Goal: Task Accomplishment & Management: Use online tool/utility

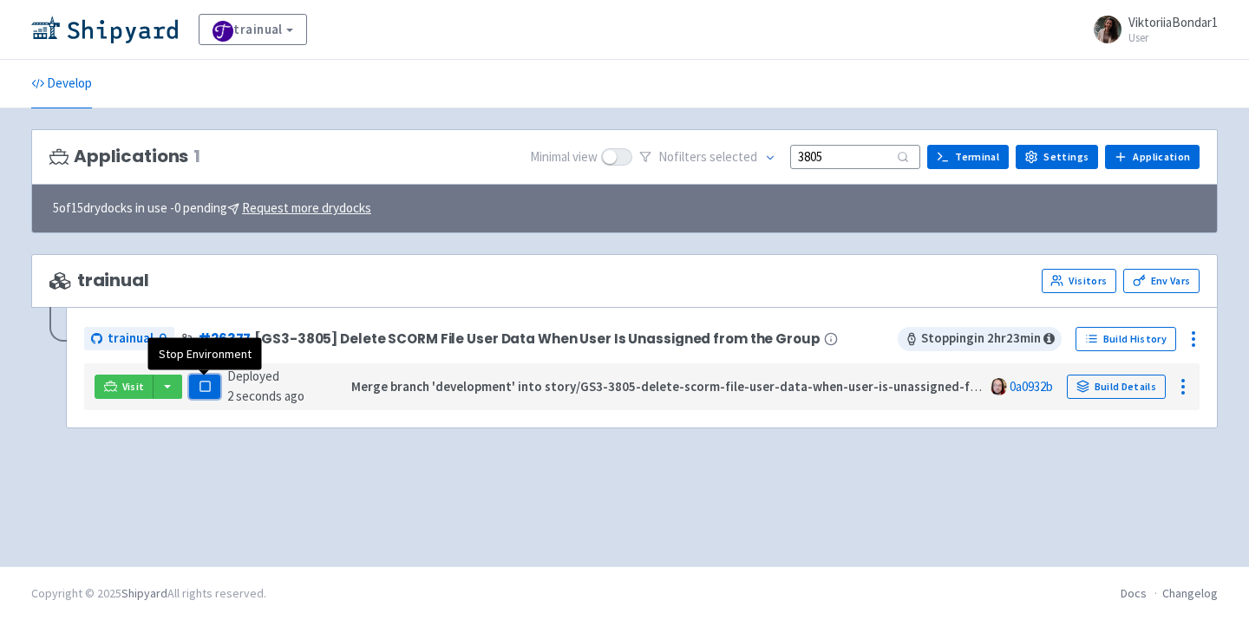
click at [207, 377] on button "Pause" at bounding box center [204, 387] width 31 height 24
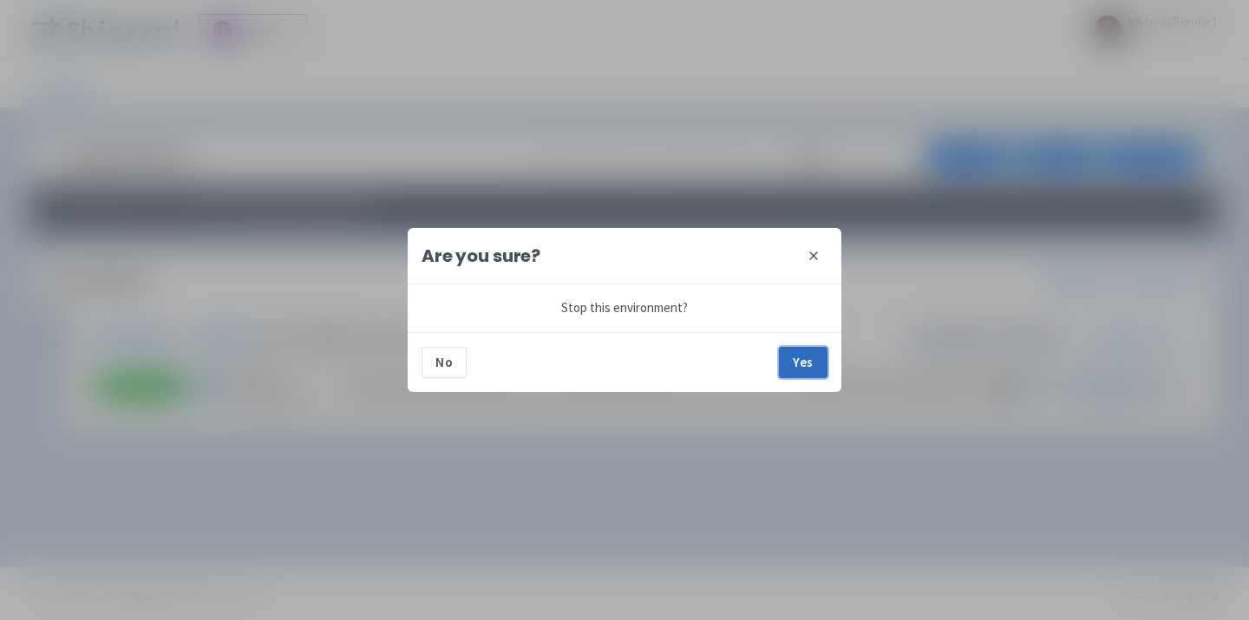
click at [807, 365] on button "Yes" at bounding box center [803, 362] width 49 height 31
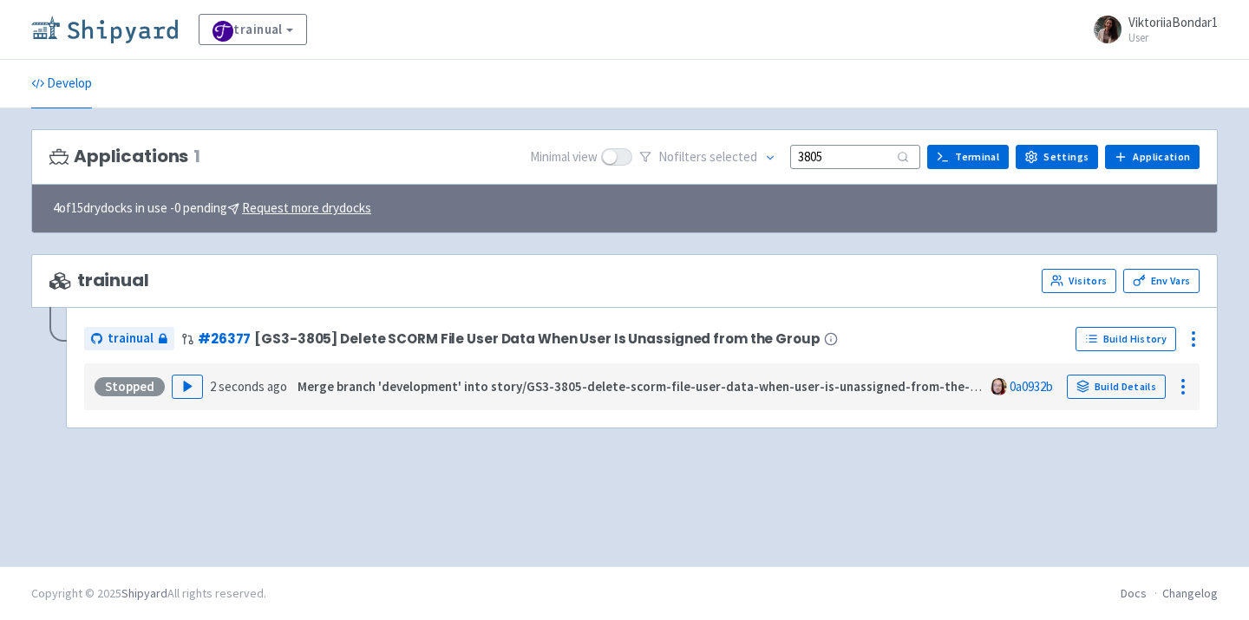
click at [90, 25] on img at bounding box center [104, 30] width 147 height 28
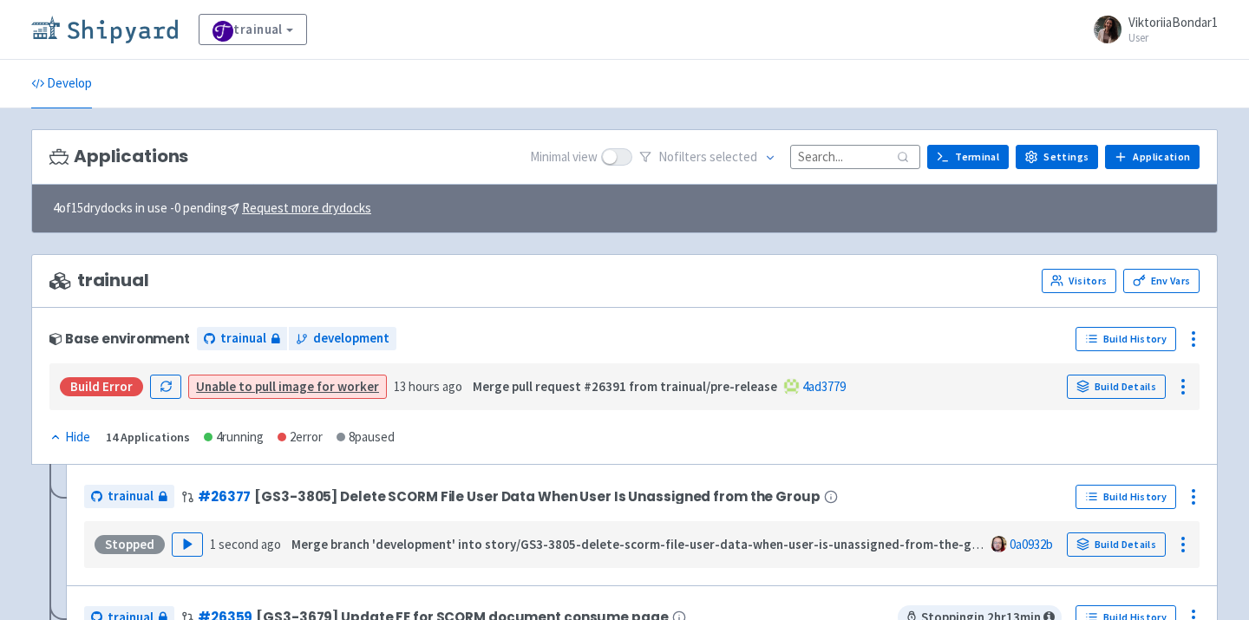
click at [121, 29] on img at bounding box center [104, 30] width 147 height 28
click at [859, 155] on input at bounding box center [855, 156] width 130 height 23
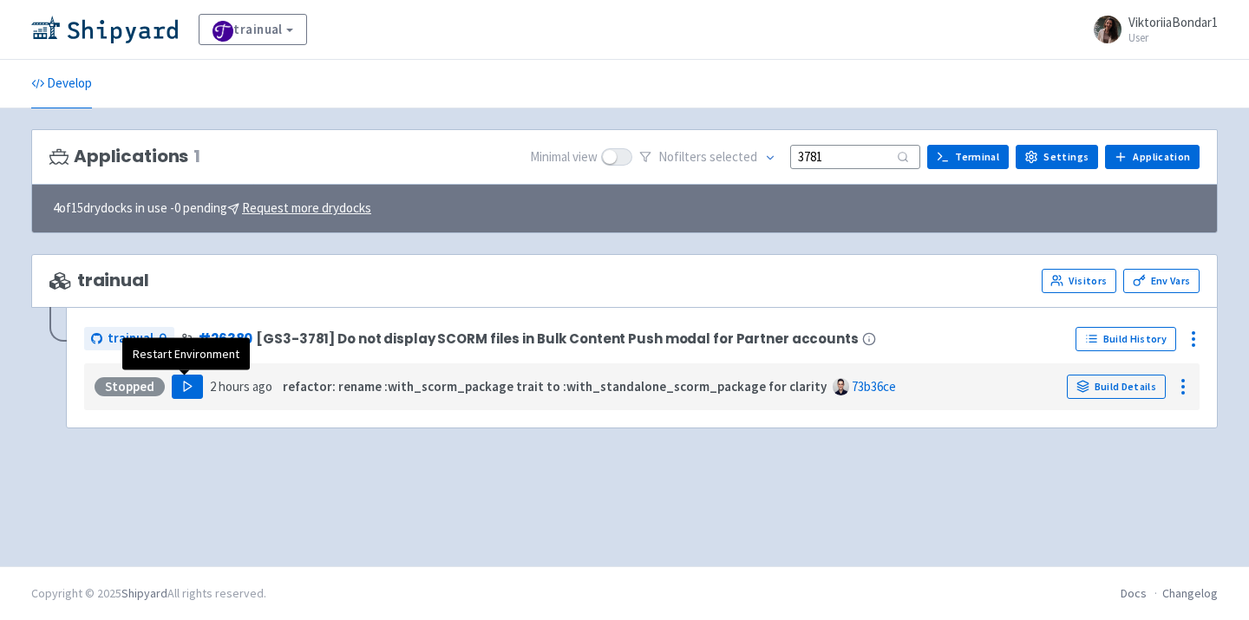
type input "3781"
click at [181, 381] on icon "button" at bounding box center [187, 386] width 13 height 13
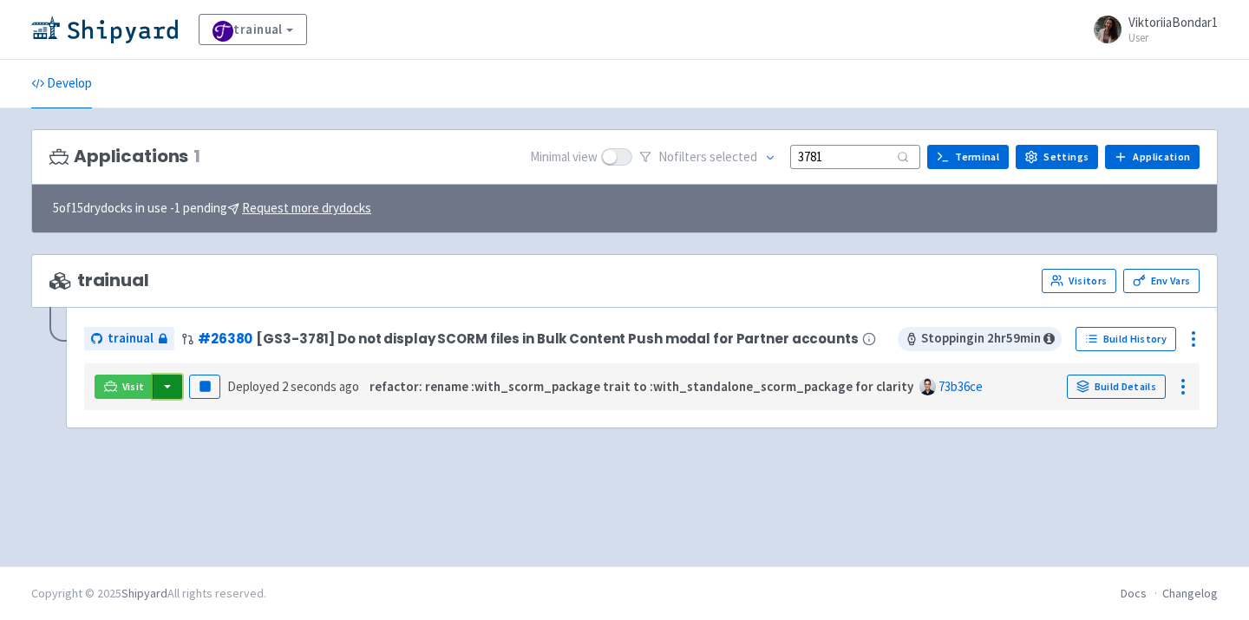
click at [165, 383] on button "button" at bounding box center [167, 387] width 29 height 24
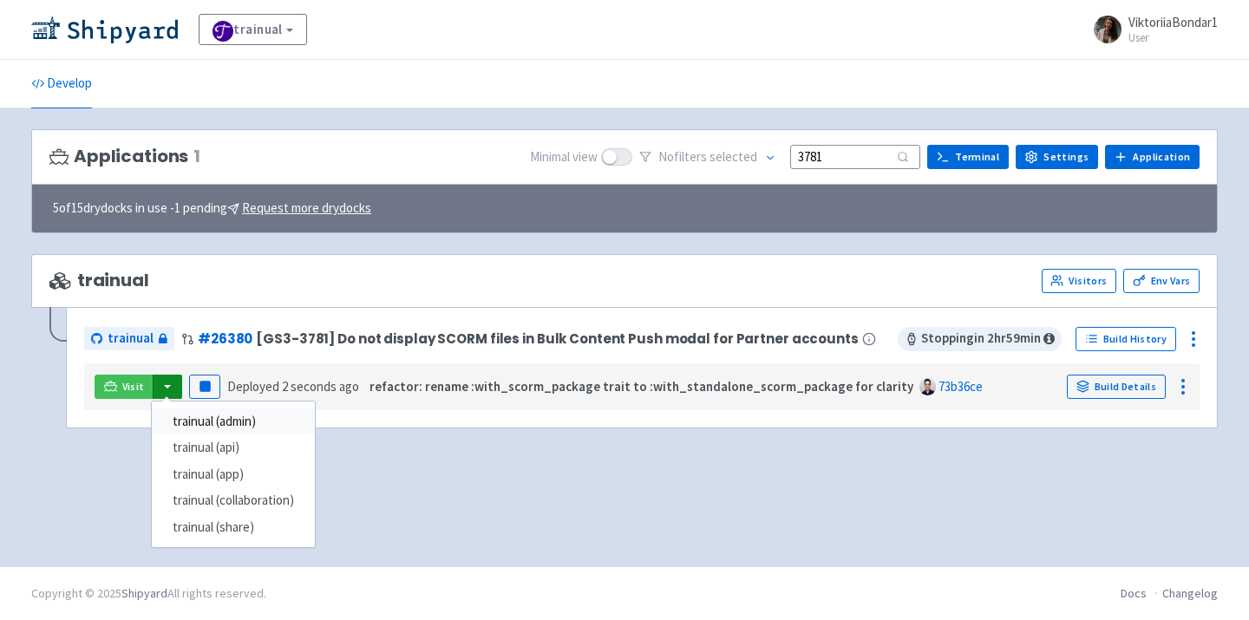
click at [232, 421] on link "trainual (admin)" at bounding box center [233, 421] width 163 height 27
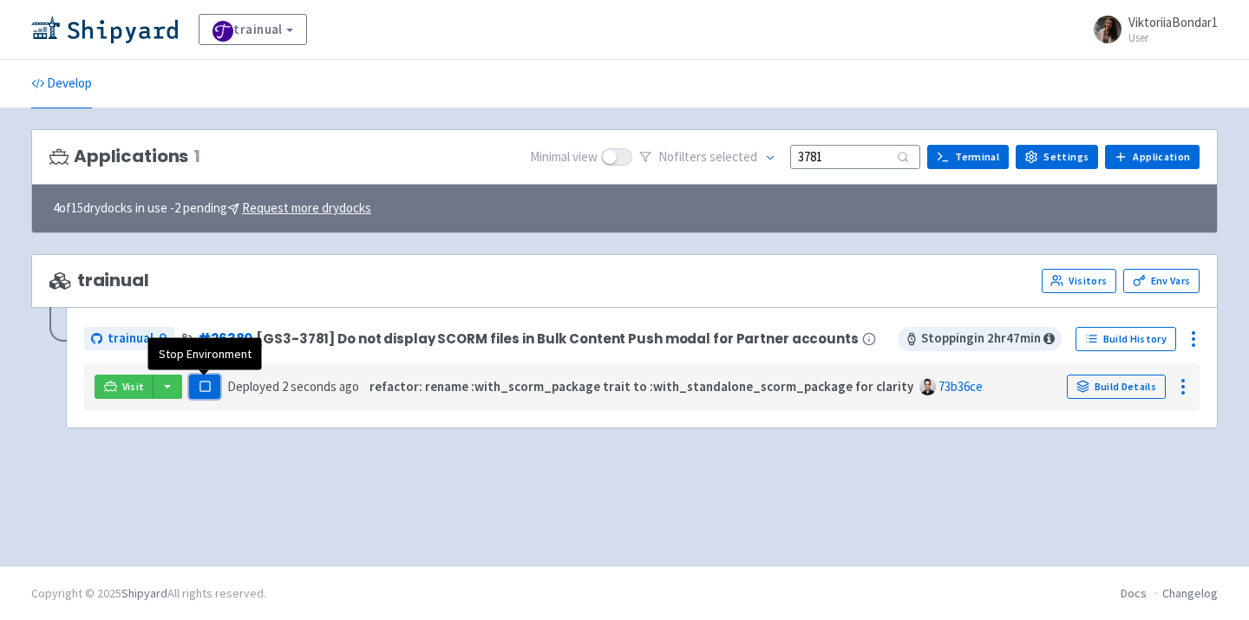
click at [203, 397] on button "Pause" at bounding box center [204, 387] width 31 height 24
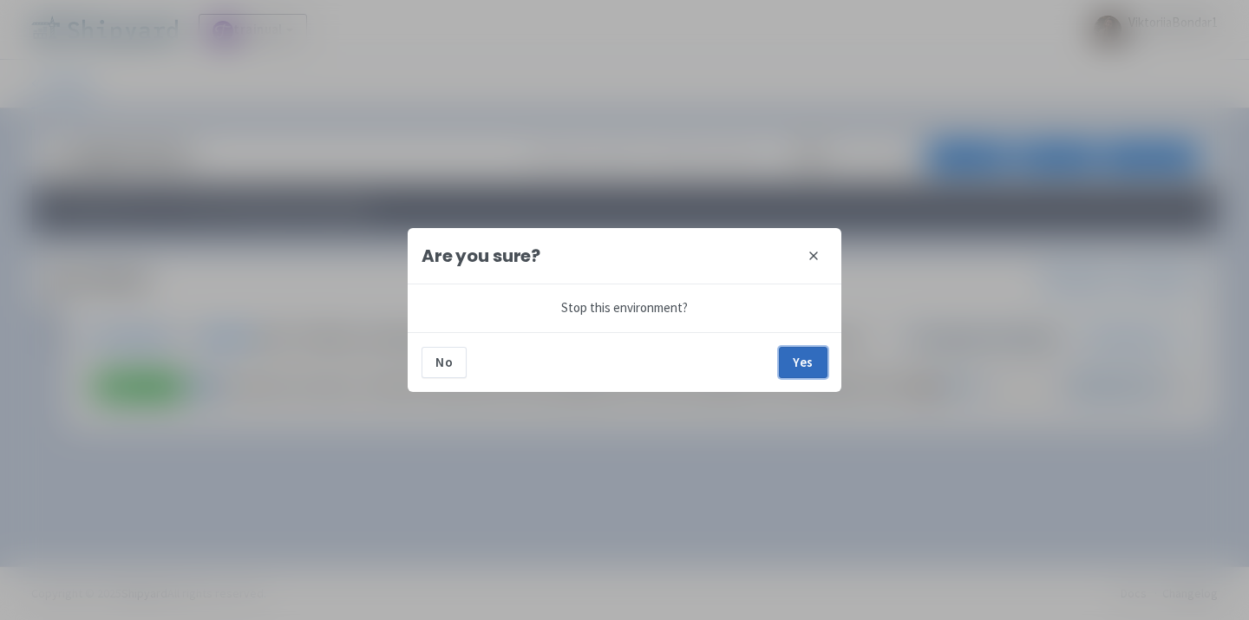
click at [802, 364] on button "Yes" at bounding box center [803, 362] width 49 height 31
